Goal: Information Seeking & Learning: Learn about a topic

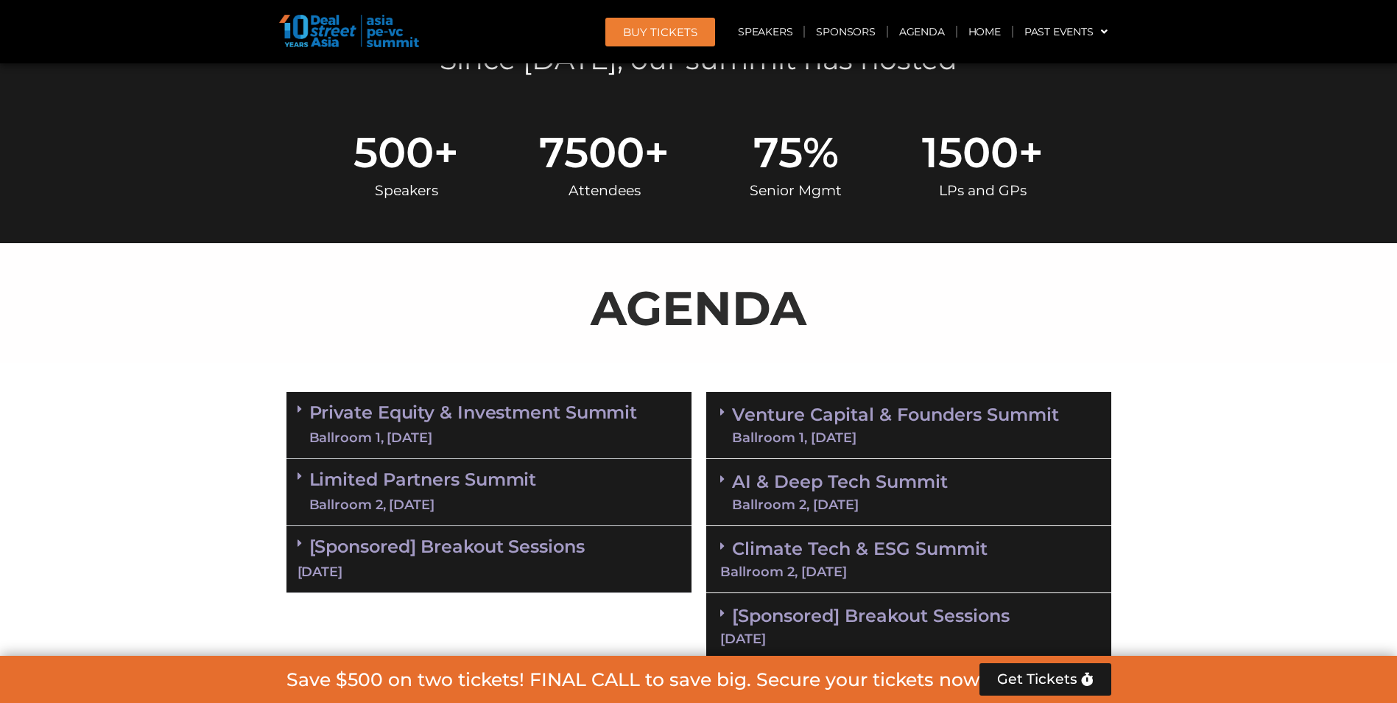
scroll to position [516, 0]
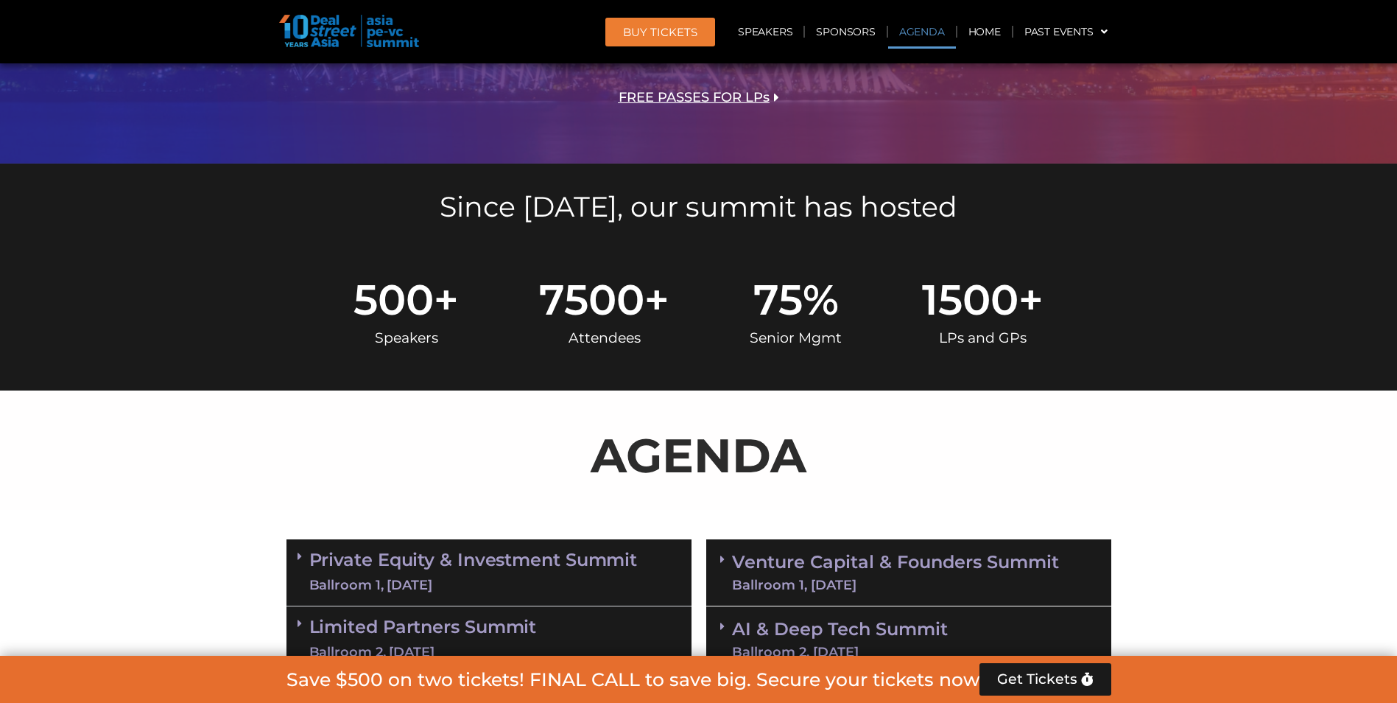
click at [941, 33] on link "Agenda" at bounding box center [922, 32] width 68 height 34
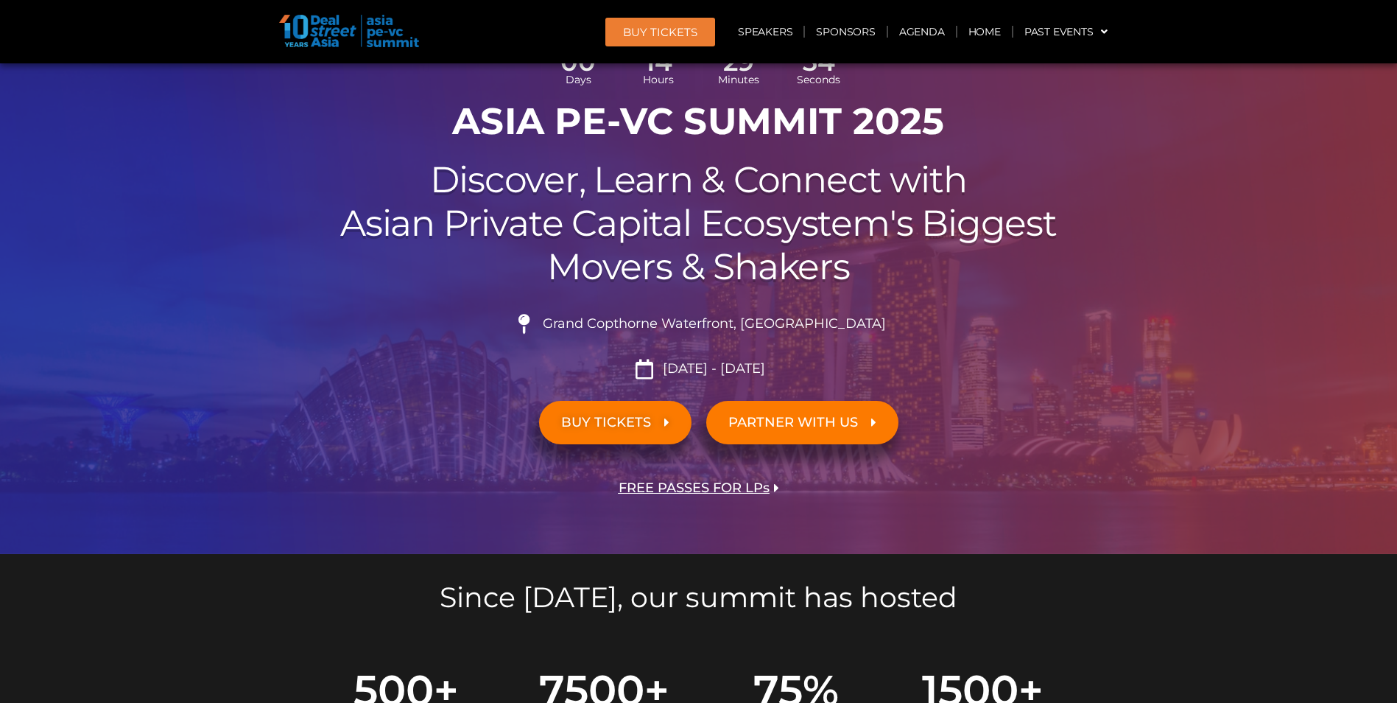
scroll to position [0, 0]
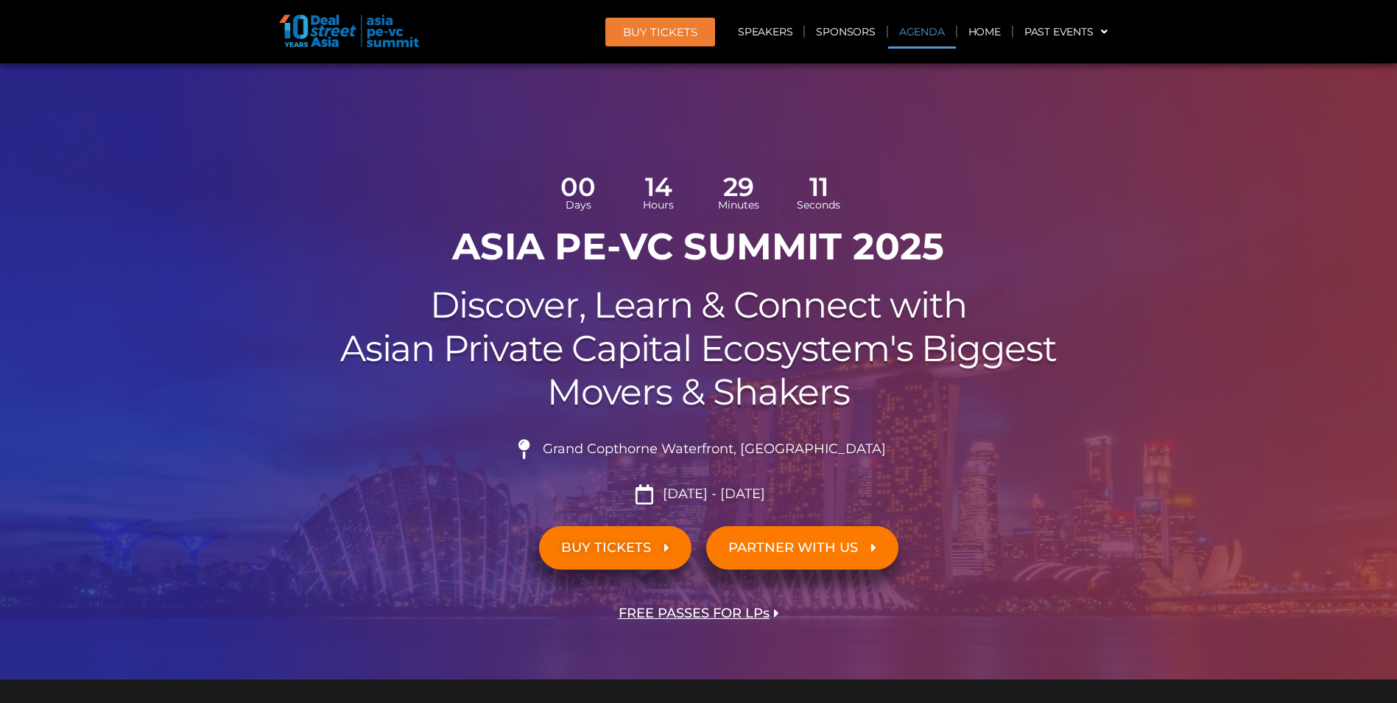
click at [930, 32] on link "Agenda" at bounding box center [922, 32] width 68 height 34
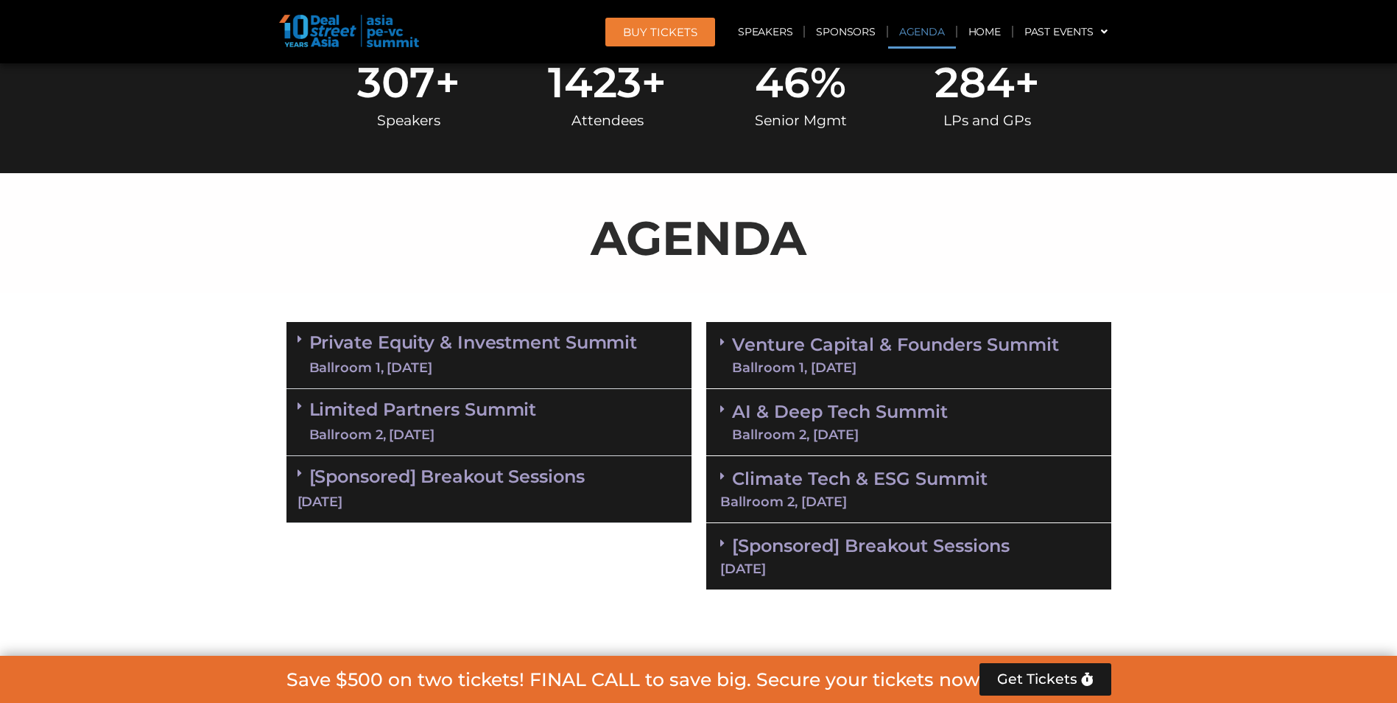
scroll to position [850, 0]
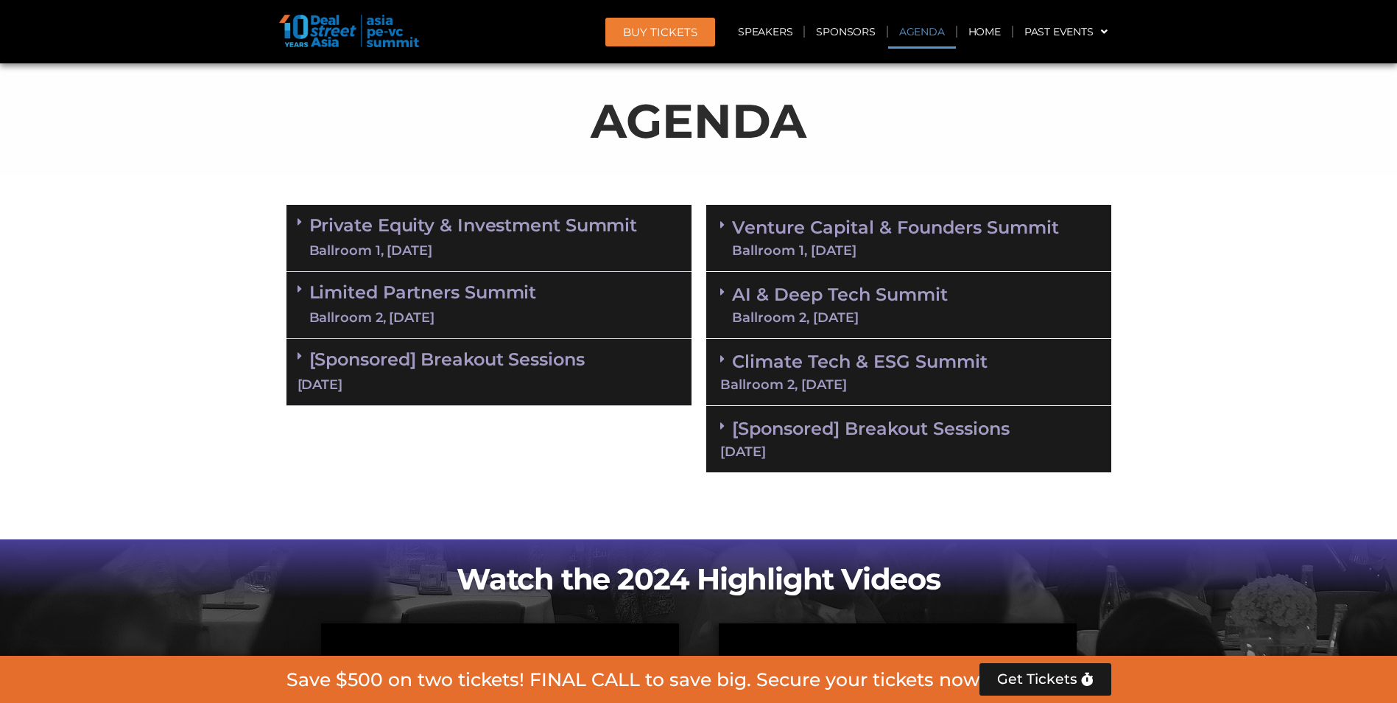
click at [413, 236] on link "Private Equity & Investment Summit Ballroom 1, 10 Sept" at bounding box center [473, 238] width 329 height 44
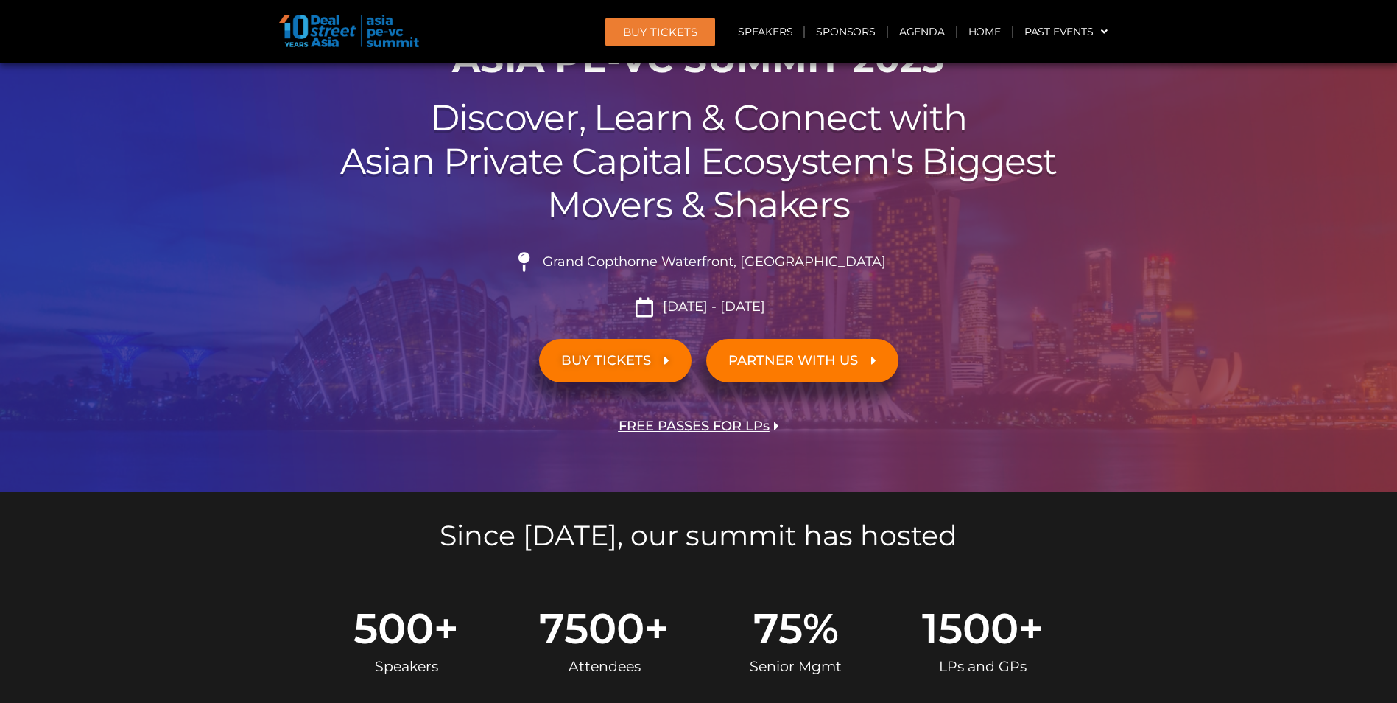
scroll to position [0, 0]
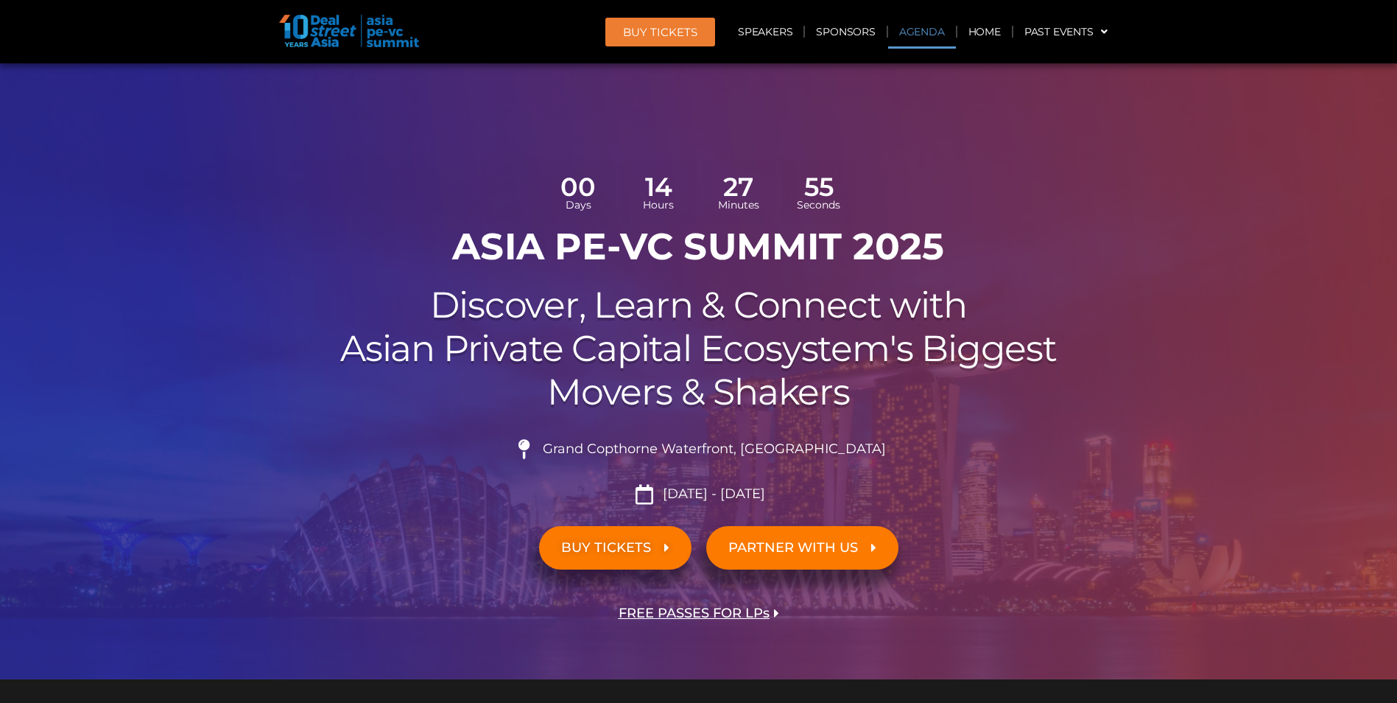
click at [908, 27] on link "Agenda" at bounding box center [922, 32] width 68 height 34
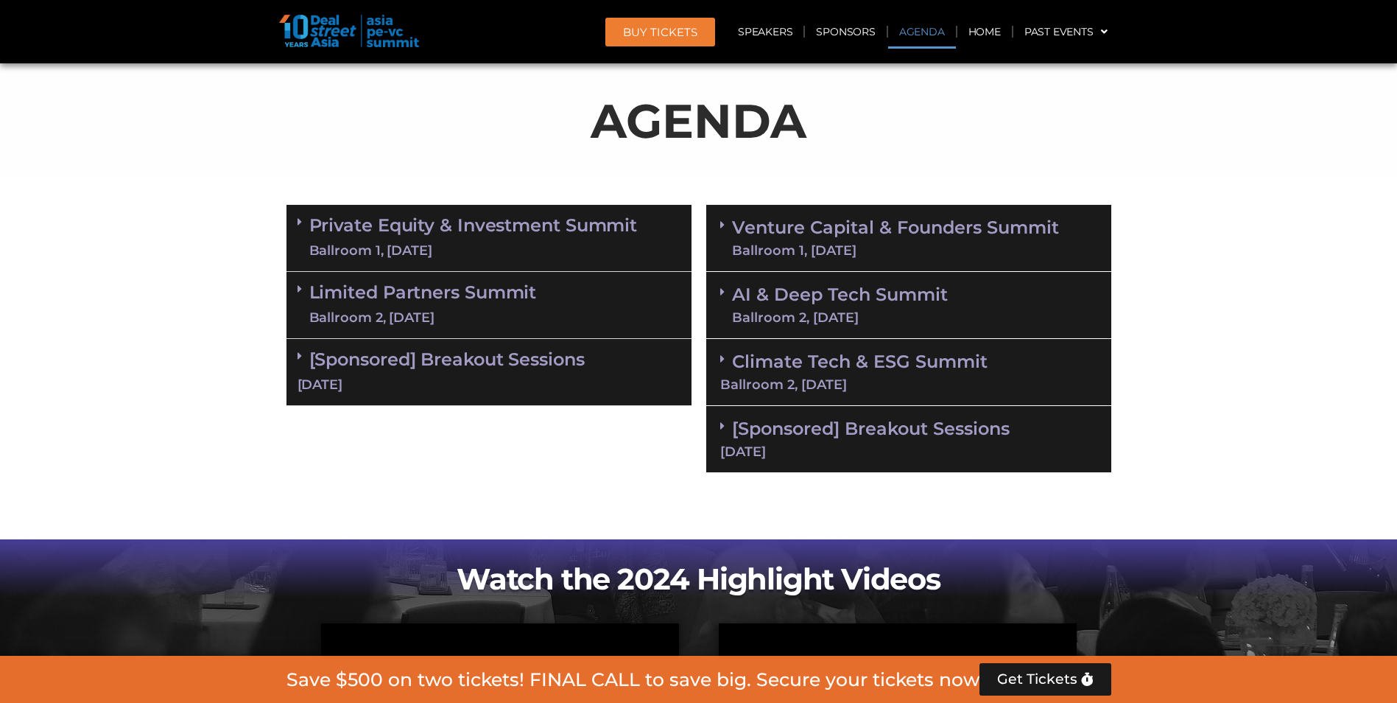
scroll to position [924, 0]
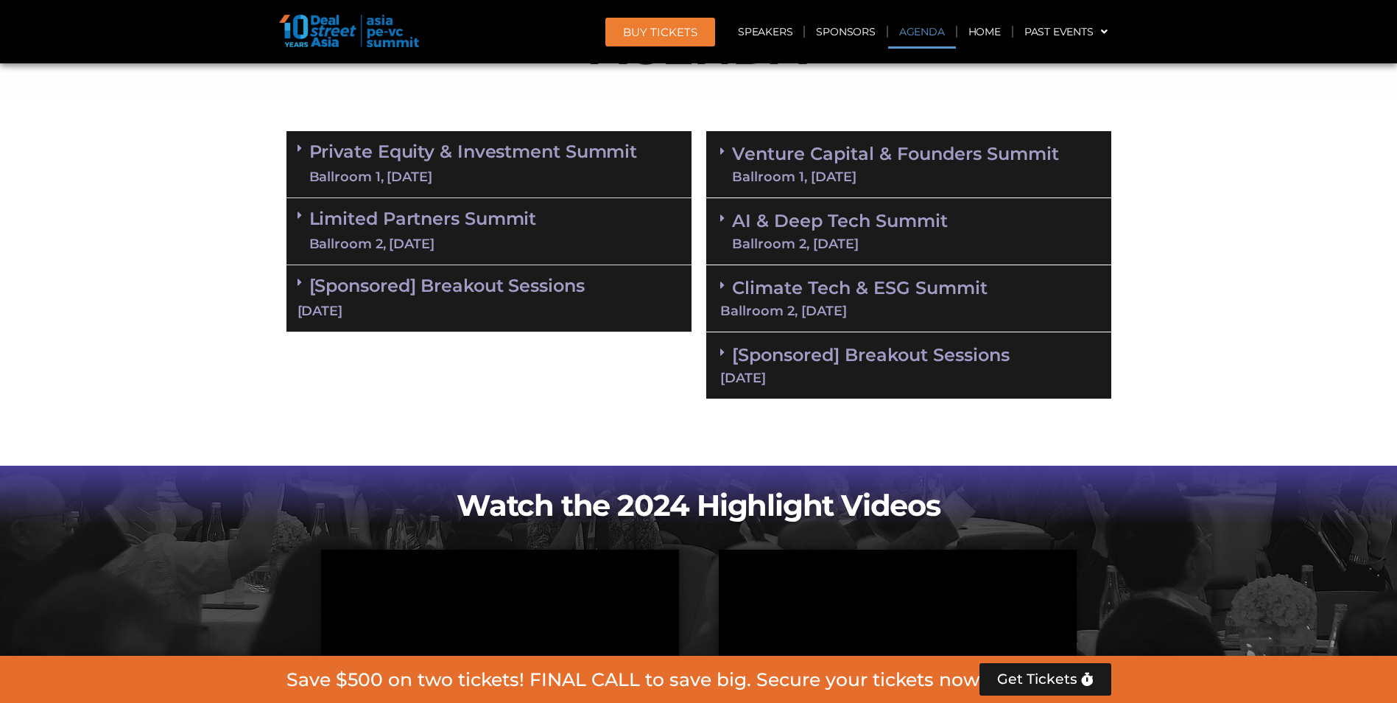
click at [471, 164] on link "Private Equity & Investment Summit Ballroom 1, [DATE]" at bounding box center [473, 164] width 329 height 44
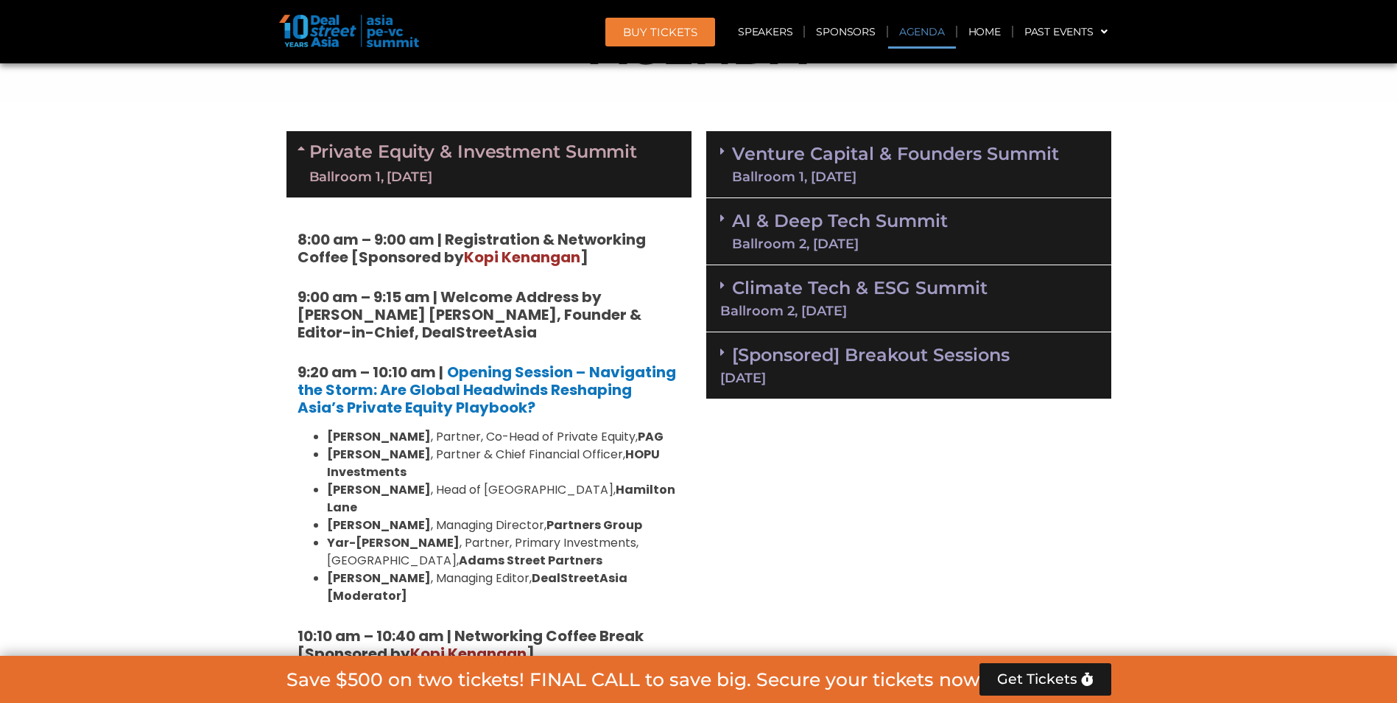
scroll to position [1218, 0]
